Goal: Find specific page/section: Find specific page/section

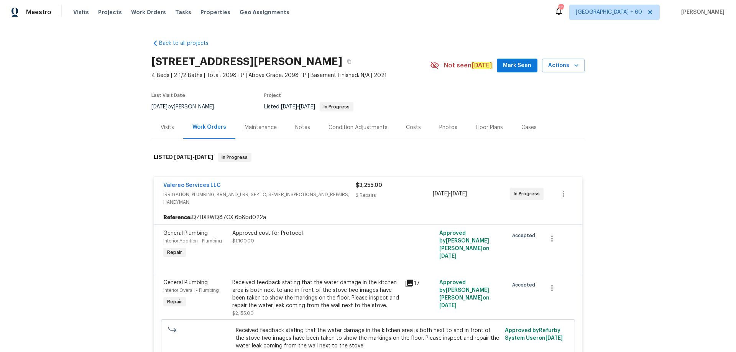
click at [406, 283] on icon at bounding box center [410, 284] width 8 height 8
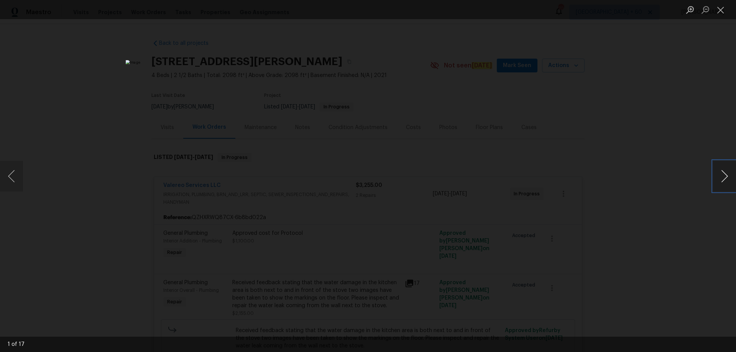
click at [719, 176] on button "Next image" at bounding box center [724, 176] width 23 height 31
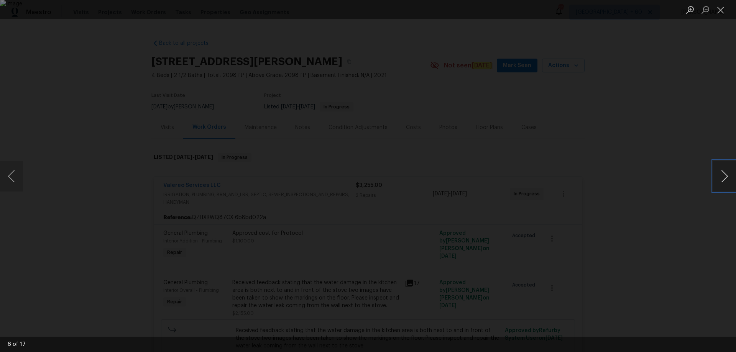
click at [719, 177] on button "Next image" at bounding box center [724, 176] width 23 height 31
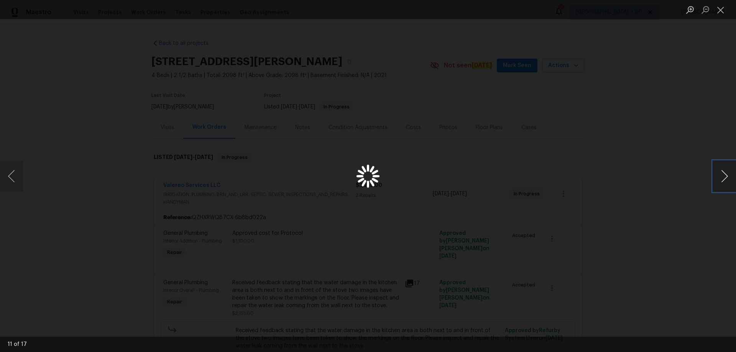
click at [719, 177] on button "Next image" at bounding box center [724, 176] width 23 height 31
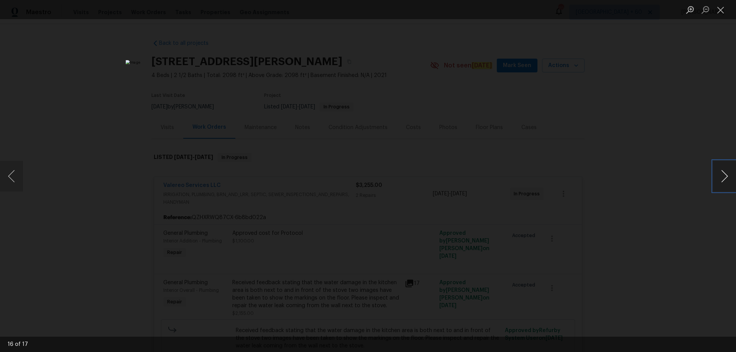
click at [719, 177] on button "Next image" at bounding box center [724, 176] width 23 height 31
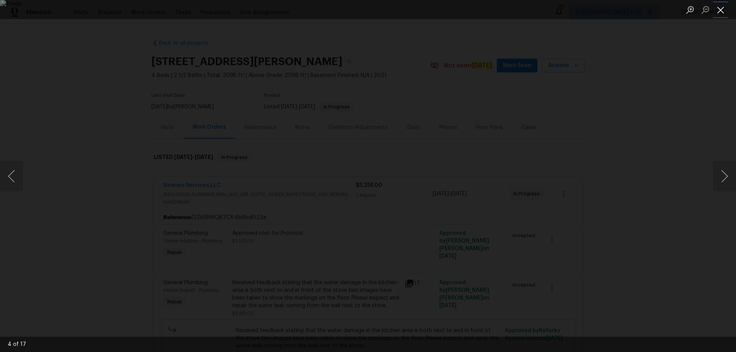
click at [719, 4] on button "Close lightbox" at bounding box center [720, 9] width 15 height 13
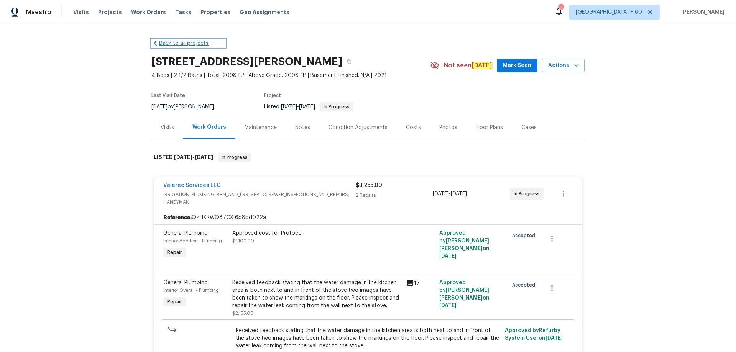
click at [165, 45] on link "Back to all projects" at bounding box center [188, 43] width 74 height 8
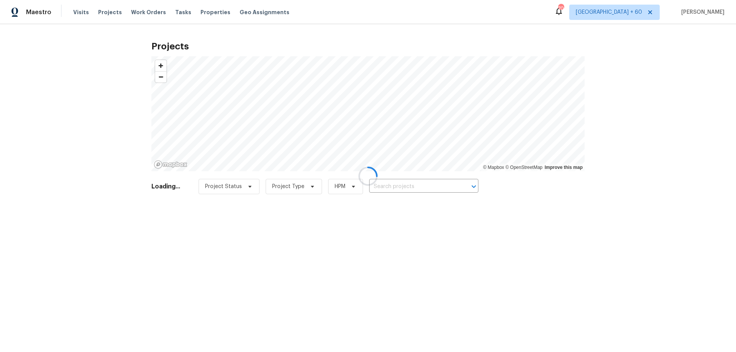
click at [77, 15] on div at bounding box center [368, 176] width 736 height 352
click at [77, 14] on span "Visits" at bounding box center [81, 12] width 16 height 8
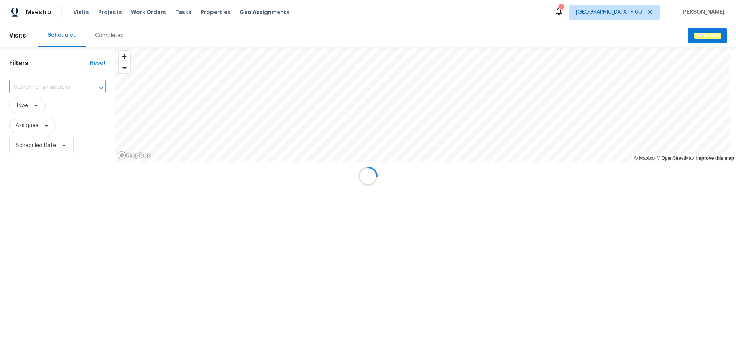
click at [105, 41] on div at bounding box center [368, 176] width 736 height 352
click at [105, 36] on div at bounding box center [368, 176] width 736 height 352
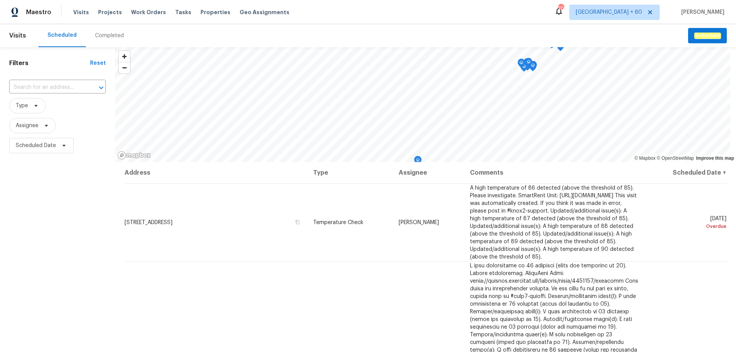
click at [108, 36] on div "Completed" at bounding box center [109, 36] width 29 height 8
